Goal: Task Accomplishment & Management: Manage account settings

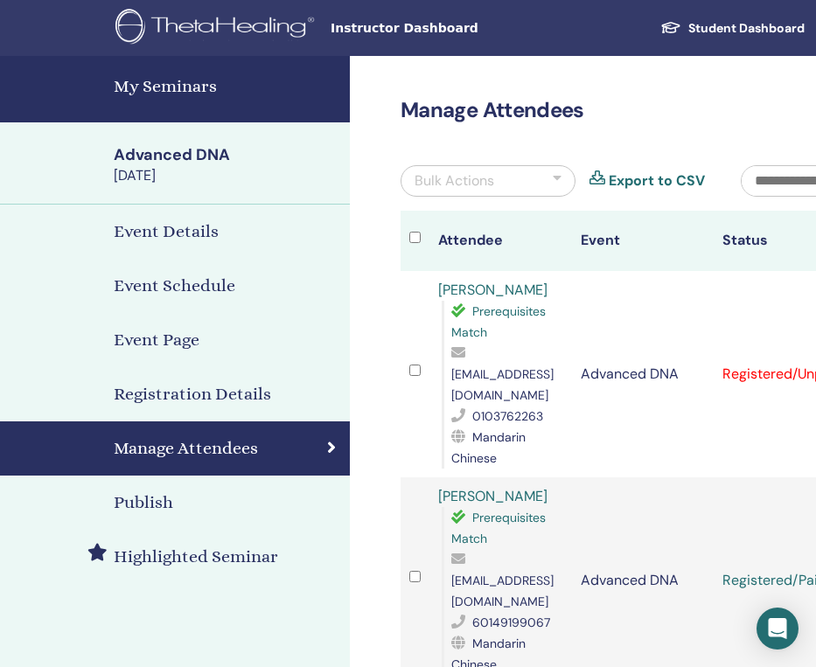
scroll to position [130, 234]
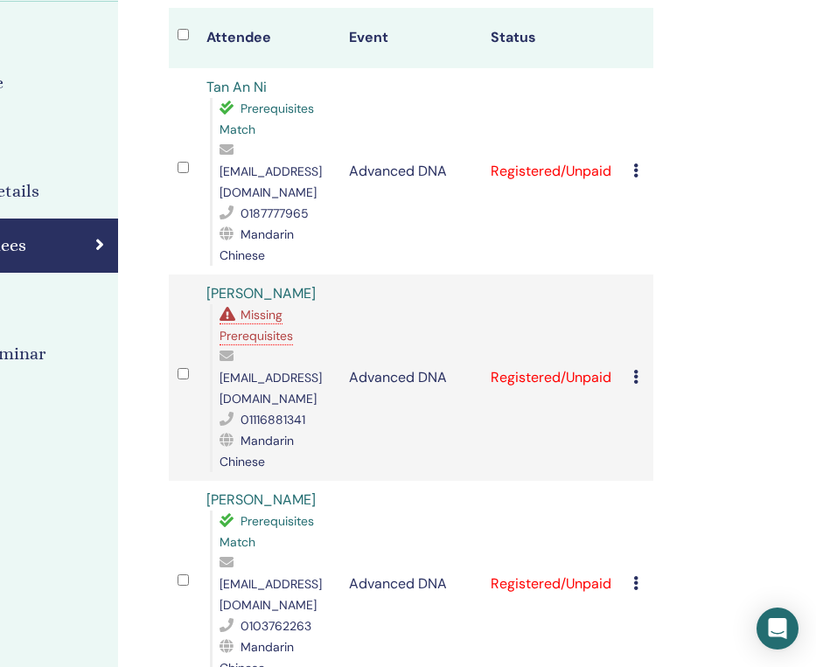
scroll to position [220, 232]
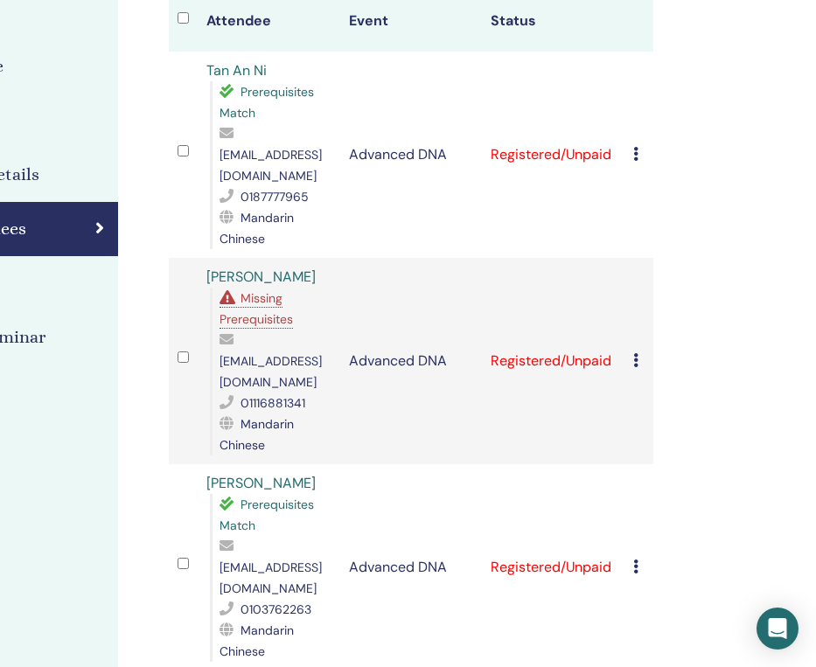
click at [435, 289] on td "Advanced DNA" at bounding box center [411, 361] width 143 height 206
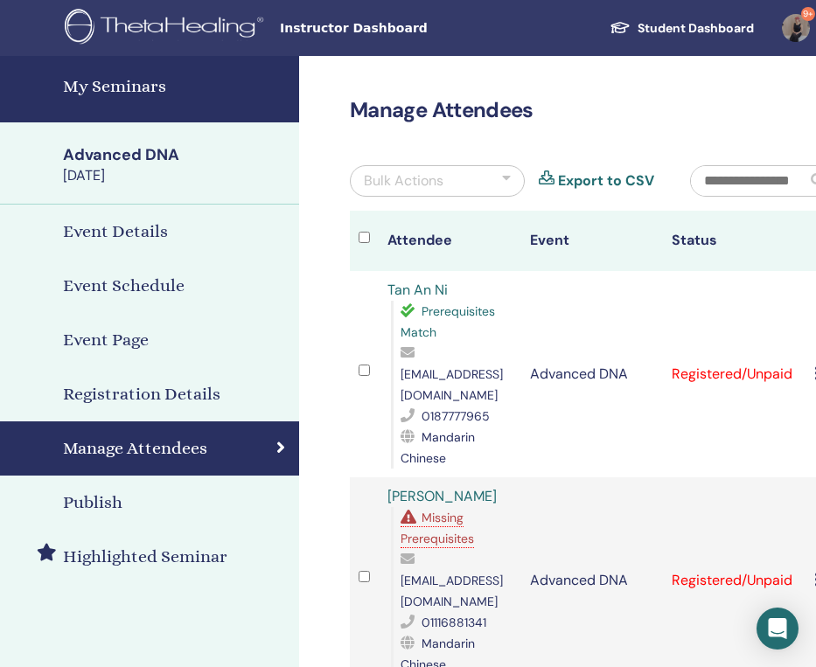
scroll to position [0, 0]
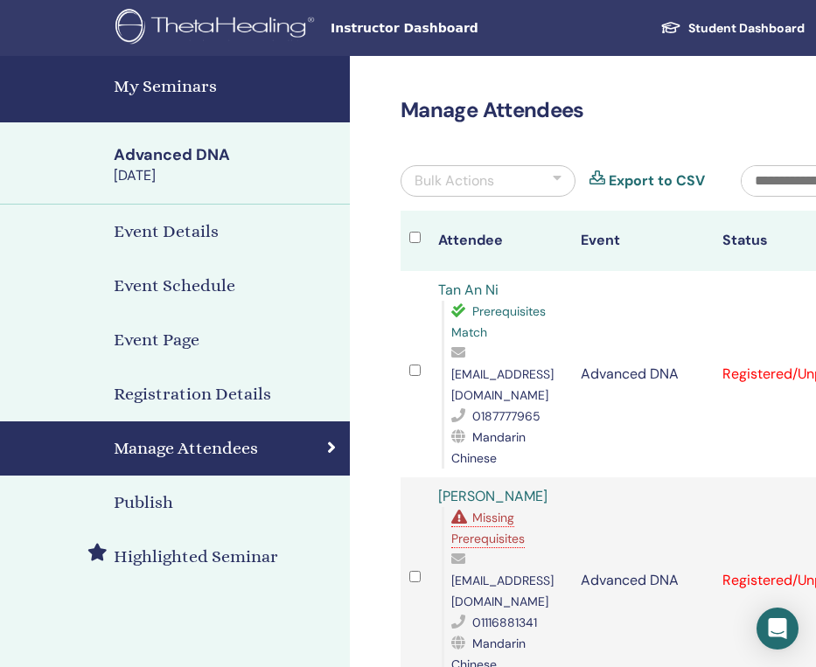
click at [179, 86] on h4 "My Seminars" at bounding box center [227, 86] width 226 height 26
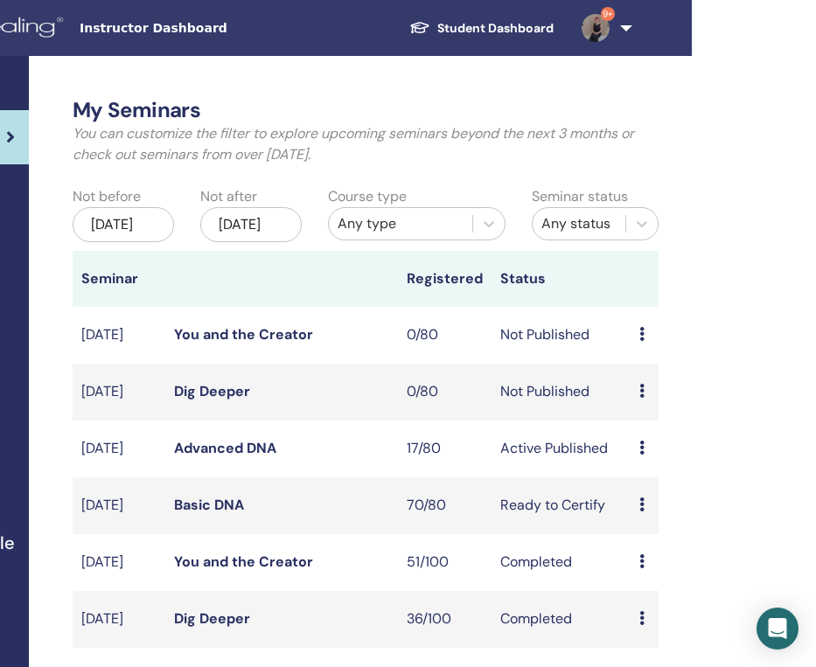
scroll to position [0, 239]
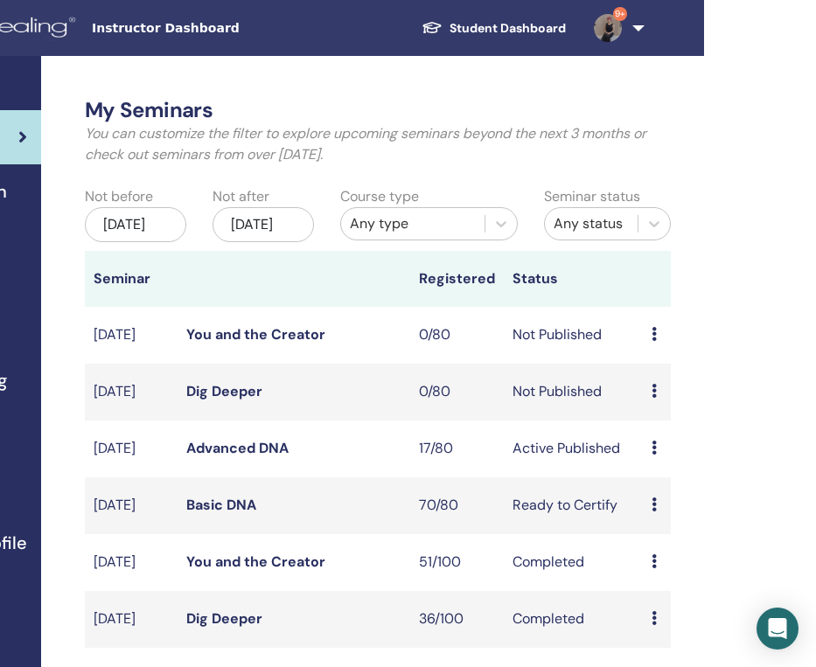
click at [214, 514] on link "Basic DNA" at bounding box center [221, 505] width 70 height 18
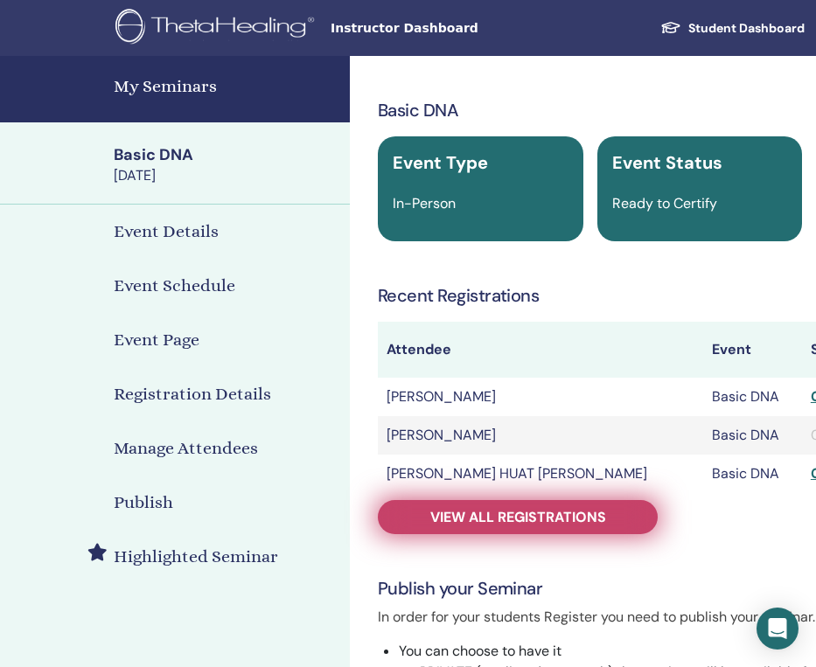
click at [495, 528] on link "View all registrations" at bounding box center [518, 517] width 280 height 34
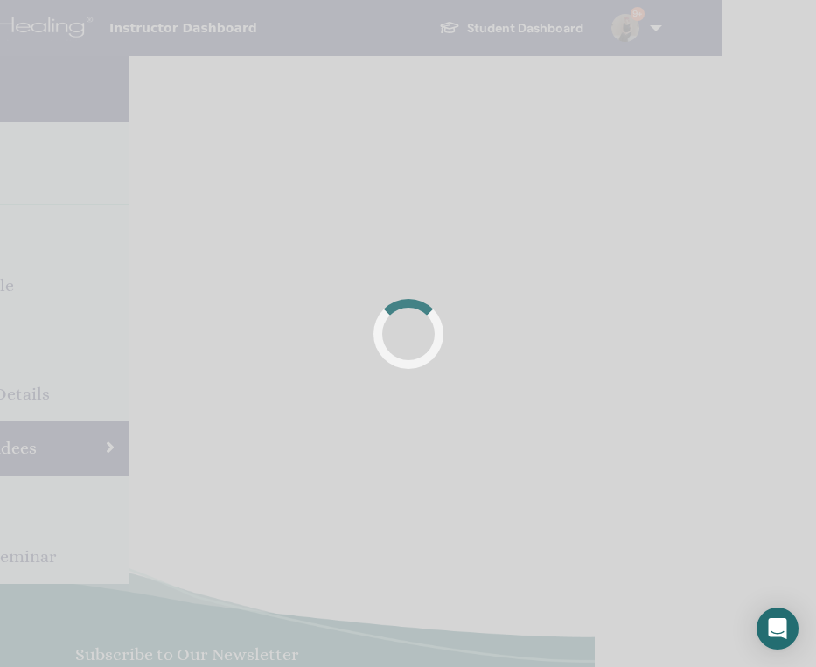
scroll to position [0, 234]
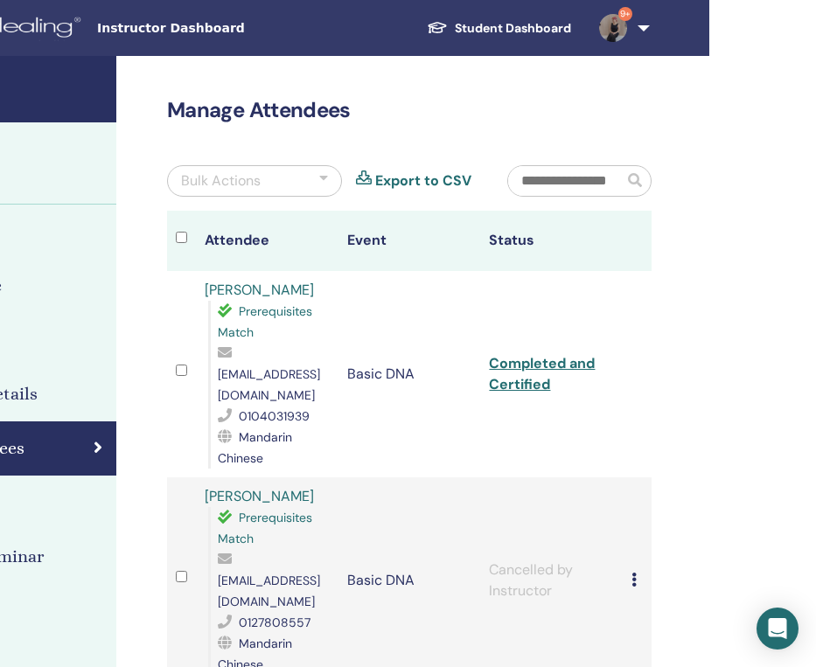
click at [570, 187] on input "text" at bounding box center [565, 181] width 115 height 30
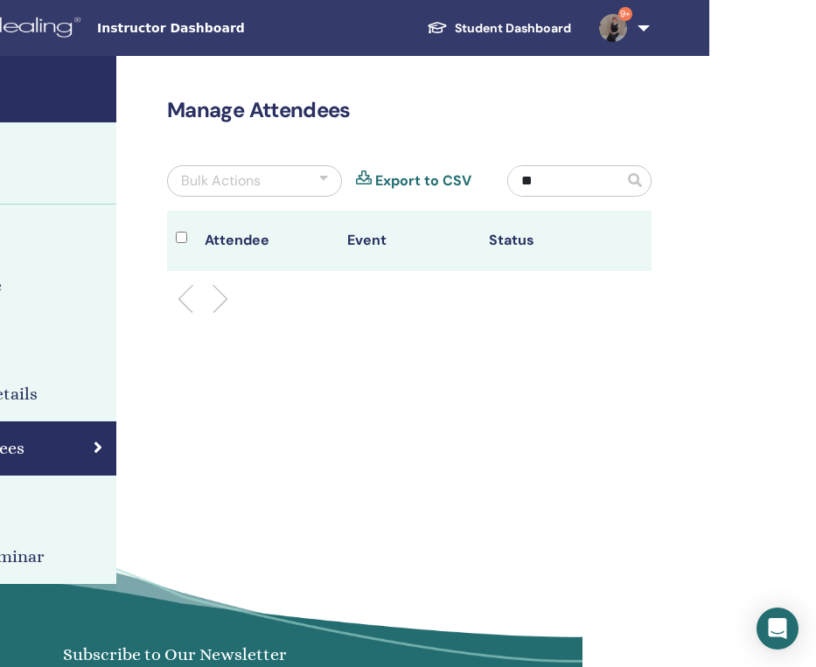
type input "*"
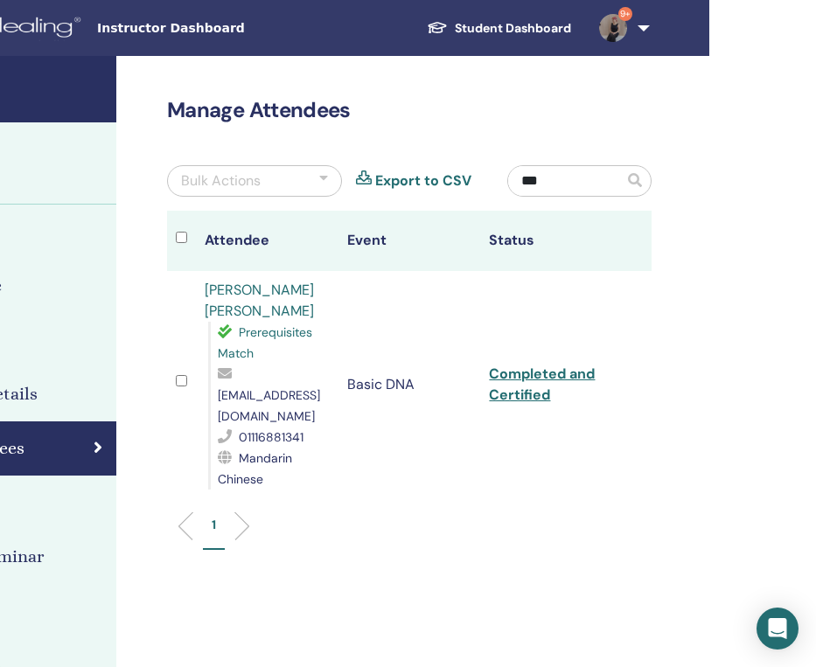
type input "***"
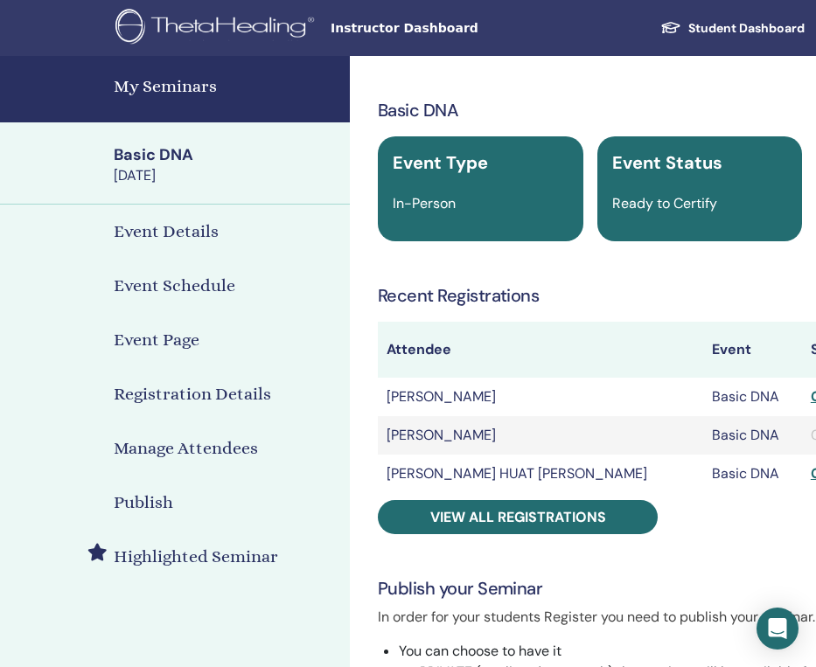
click at [181, 98] on h4 "My Seminars" at bounding box center [227, 86] width 226 height 26
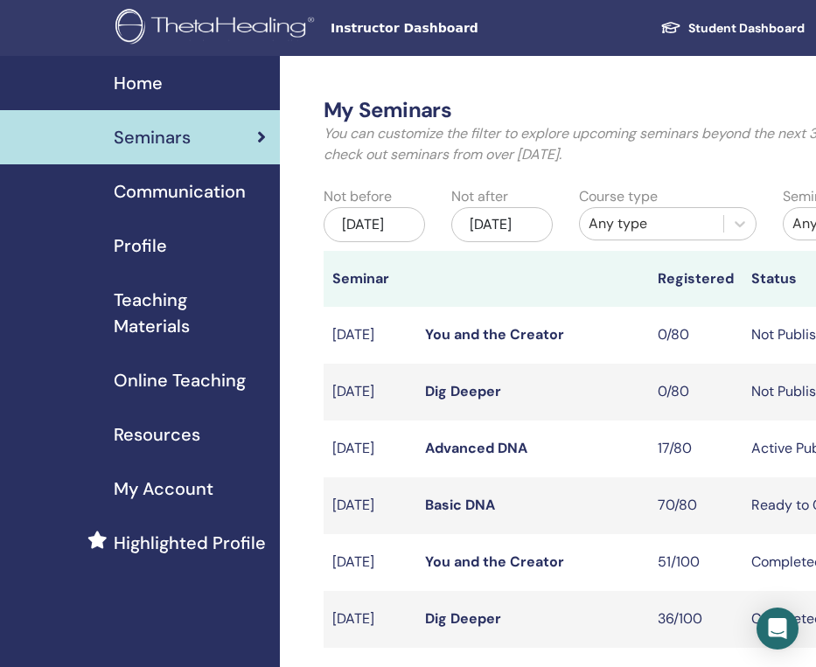
click at [471, 457] on link "Advanced DNA" at bounding box center [476, 448] width 102 height 18
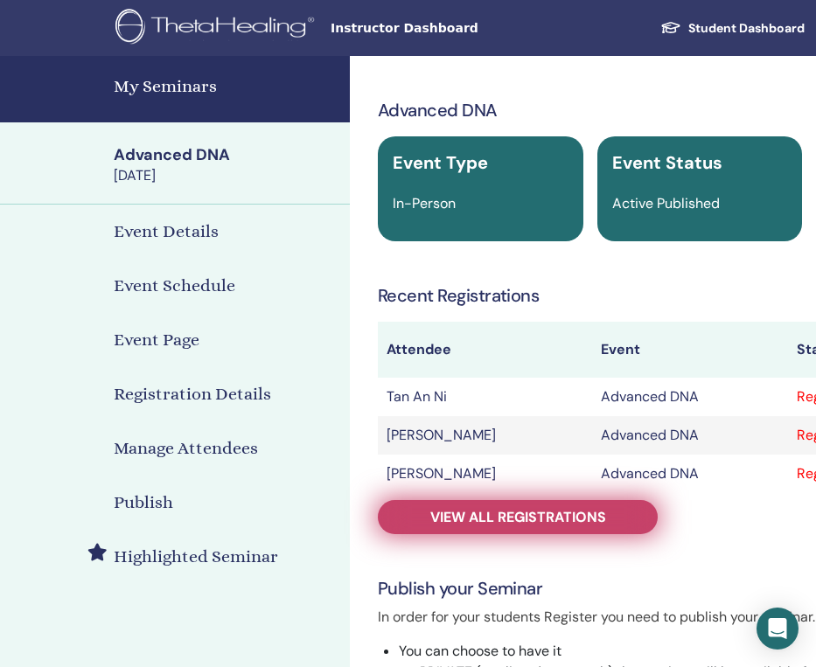
click at [464, 509] on span "View all registrations" at bounding box center [518, 517] width 176 height 18
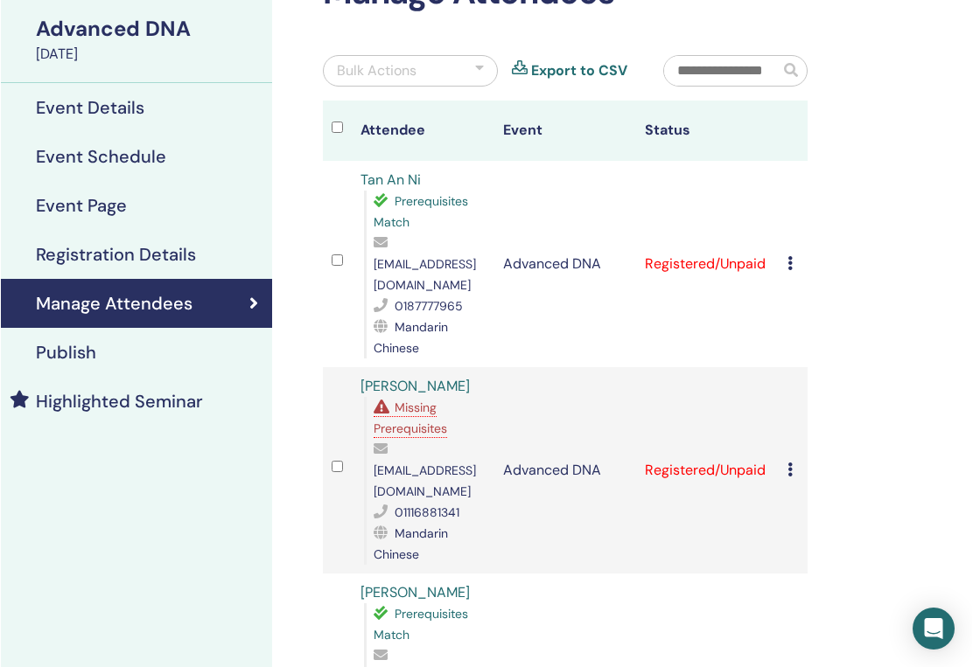
scroll to position [125, 77]
